Goal: Task Accomplishment & Management: Complete application form

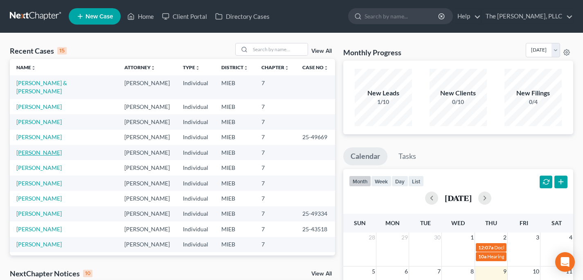
click at [32, 149] on link "[PERSON_NAME]" at bounding box center [38, 152] width 45 height 7
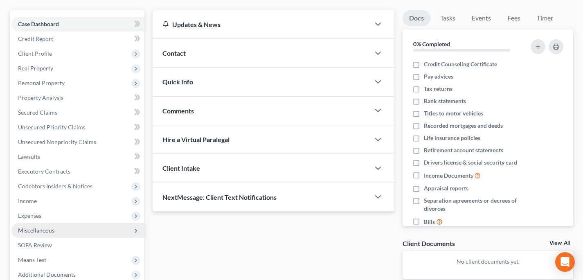
scroll to position [75, 0]
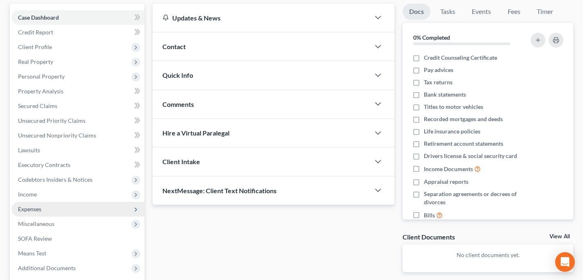
click at [55, 206] on span "Expenses" at bounding box center [77, 209] width 133 height 15
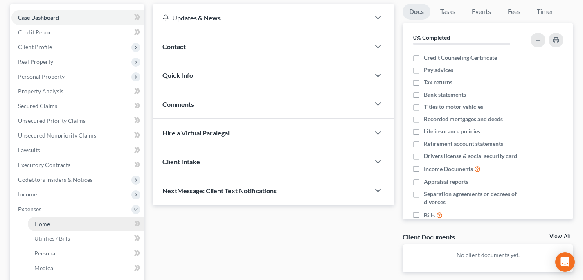
click at [79, 220] on link "Home" at bounding box center [86, 224] width 117 height 15
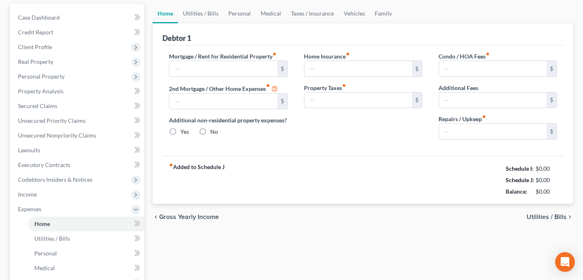
type input "2,025.83"
type input "0.00"
radio input "true"
type input "5.33"
type input "0.00"
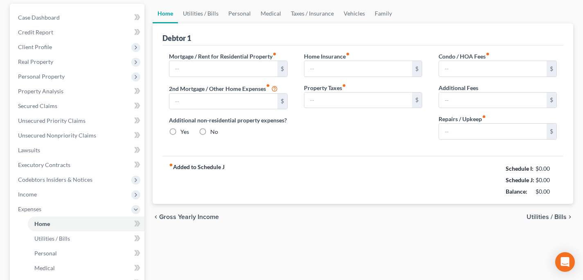
type input "0.00"
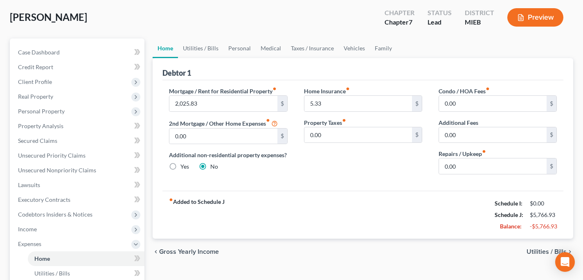
scroll to position [50, 0]
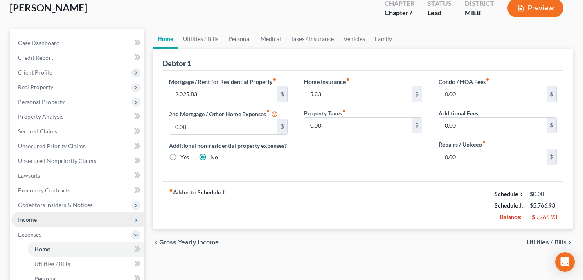
click at [52, 216] on span "Income" at bounding box center [77, 219] width 133 height 15
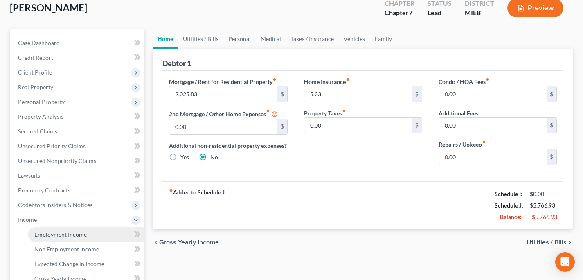
click at [58, 233] on span "Employment Income" at bounding box center [60, 234] width 52 height 7
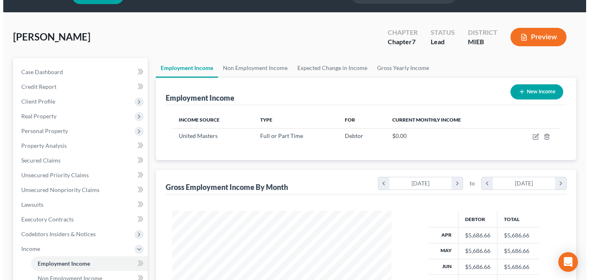
scroll to position [22, 0]
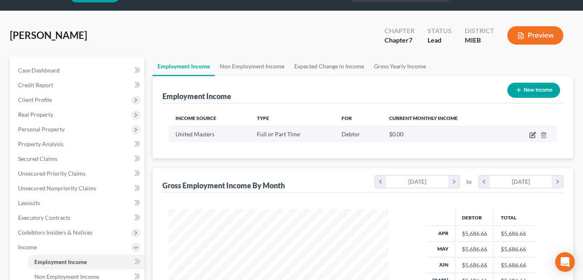
click at [533, 135] on icon "button" at bounding box center [534, 134] width 4 height 4
select select "0"
select select "1"
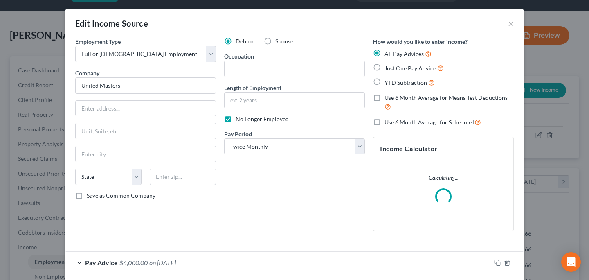
scroll to position [0, 0]
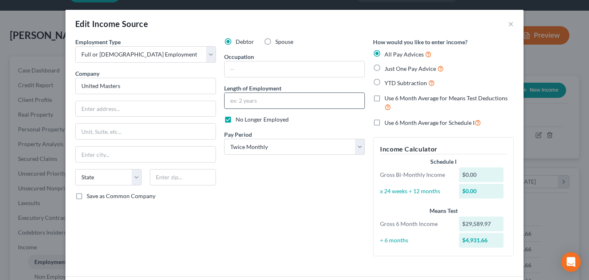
click at [243, 99] on input "text" at bounding box center [295, 101] width 140 height 16
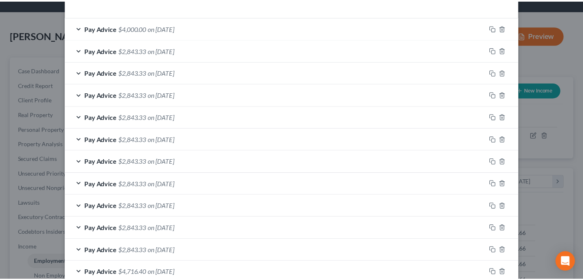
scroll to position [331, 0]
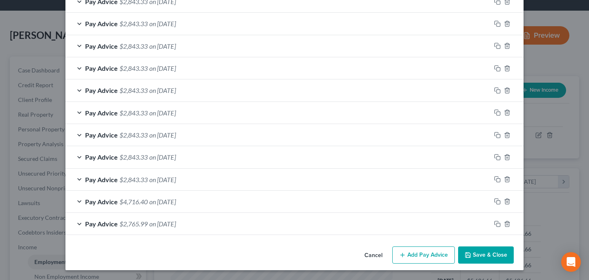
click at [370, 251] on button "Cancel" at bounding box center [373, 255] width 31 height 16
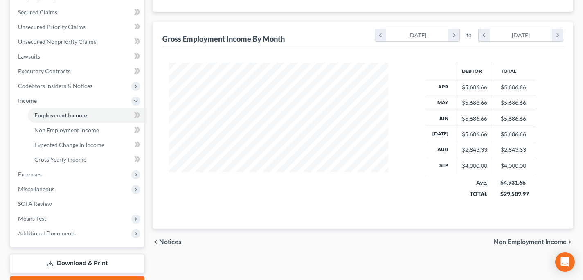
scroll to position [174, 0]
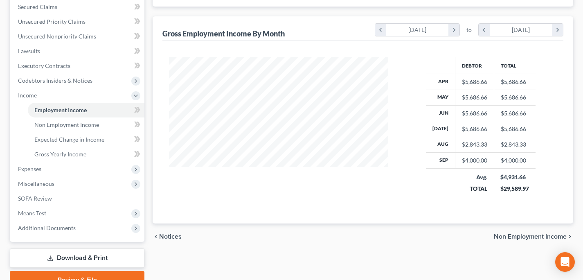
click at [514, 234] on span "Non Employment Income" at bounding box center [530, 236] width 73 height 7
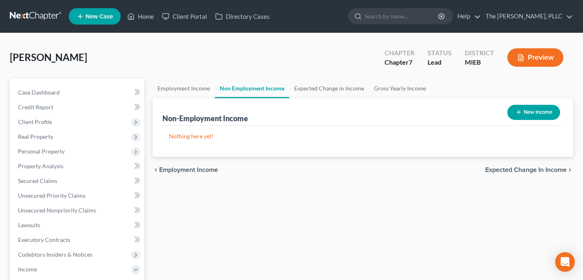
click at [519, 172] on span "Expected Change in Income" at bounding box center [525, 170] width 81 height 7
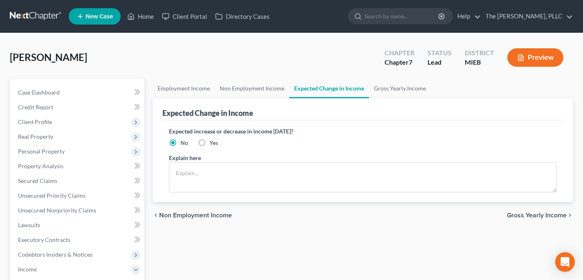
click at [513, 212] on span "Gross Yearly Income" at bounding box center [537, 215] width 60 height 7
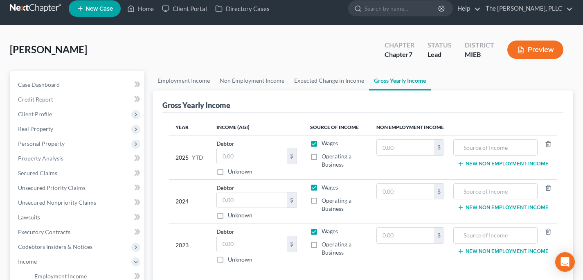
scroll to position [106, 0]
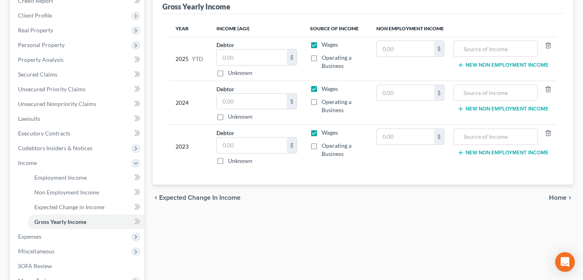
click at [558, 196] on span "Home" at bounding box center [558, 197] width 18 height 7
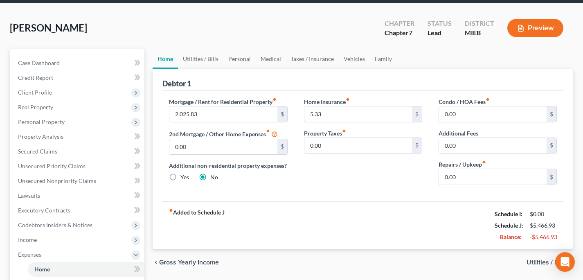
scroll to position [30, 0]
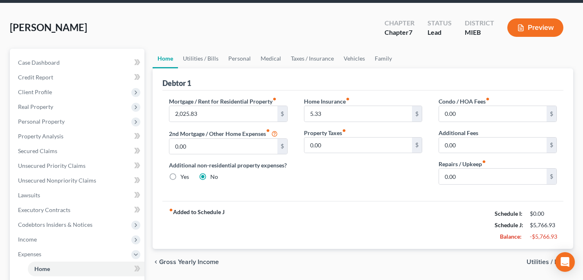
click at [529, 262] on span "Utilities / Bills" at bounding box center [547, 262] width 40 height 7
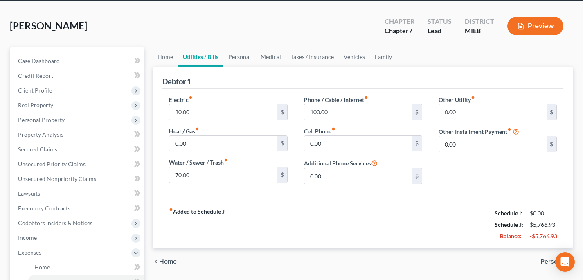
click at [548, 259] on span "Personal" at bounding box center [554, 261] width 26 height 7
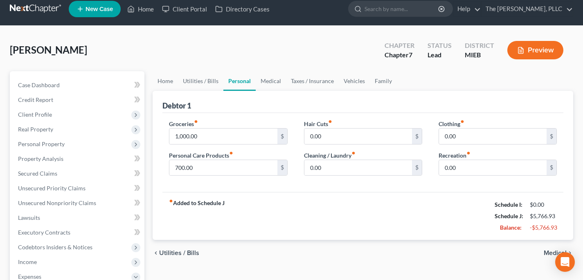
scroll to position [8, 0]
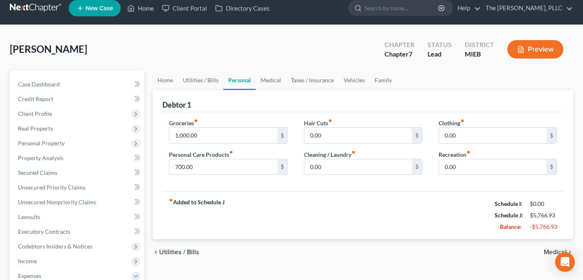
click at [550, 252] on span "Medical" at bounding box center [555, 252] width 23 height 7
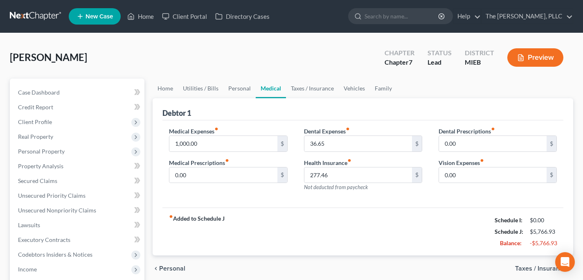
click at [521, 271] on span "Taxes / Insurance" at bounding box center [541, 268] width 52 height 7
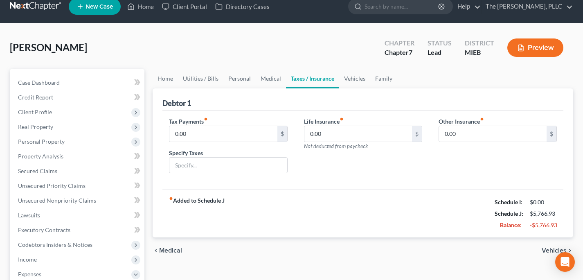
scroll to position [10, 0]
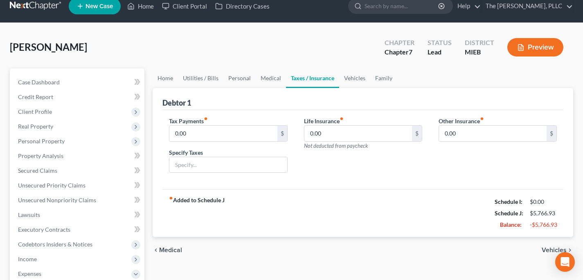
click at [546, 249] on span "Vehicles" at bounding box center [554, 250] width 25 height 7
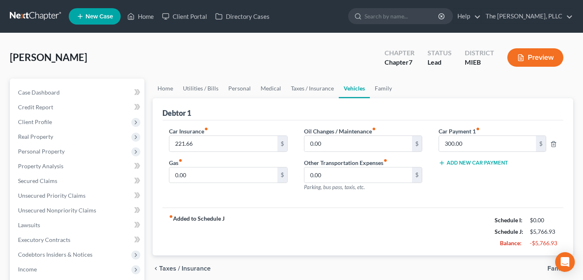
click at [29, 22] on link at bounding box center [36, 16] width 52 height 15
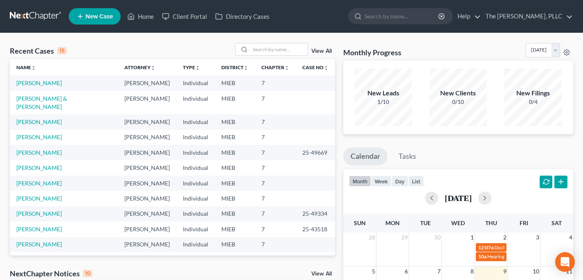
scroll to position [2, 0]
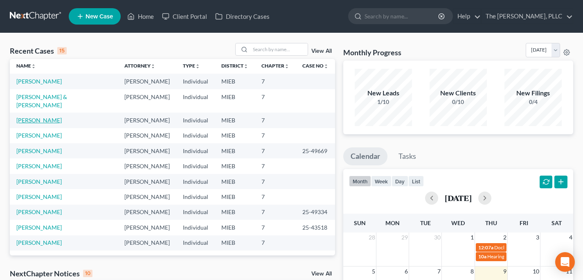
click at [44, 117] on link "[PERSON_NAME]" at bounding box center [38, 120] width 45 height 7
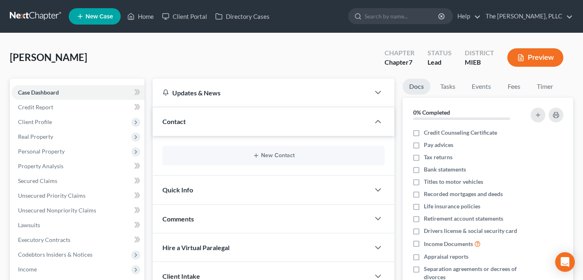
click at [36, 20] on link at bounding box center [36, 16] width 52 height 15
